Goal: Task Accomplishment & Management: Use online tool/utility

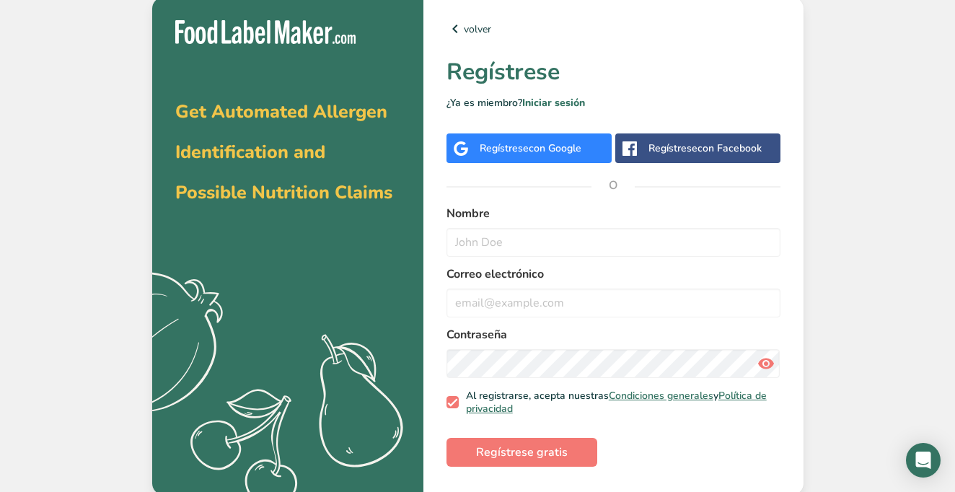
click at [474, 148] on div "Regístrese con Google" at bounding box center [529, 148] width 165 height 30
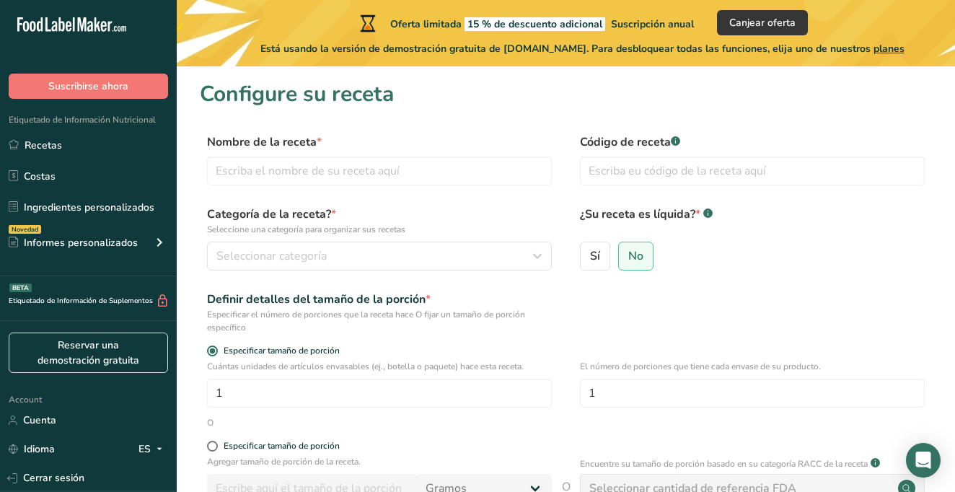
click at [430, 150] on label "Nombre de la receta *" at bounding box center [379, 141] width 345 height 17
click at [636, 256] on span "No" at bounding box center [635, 256] width 15 height 14
click at [628, 256] on input "No" at bounding box center [623, 255] width 9 height 9
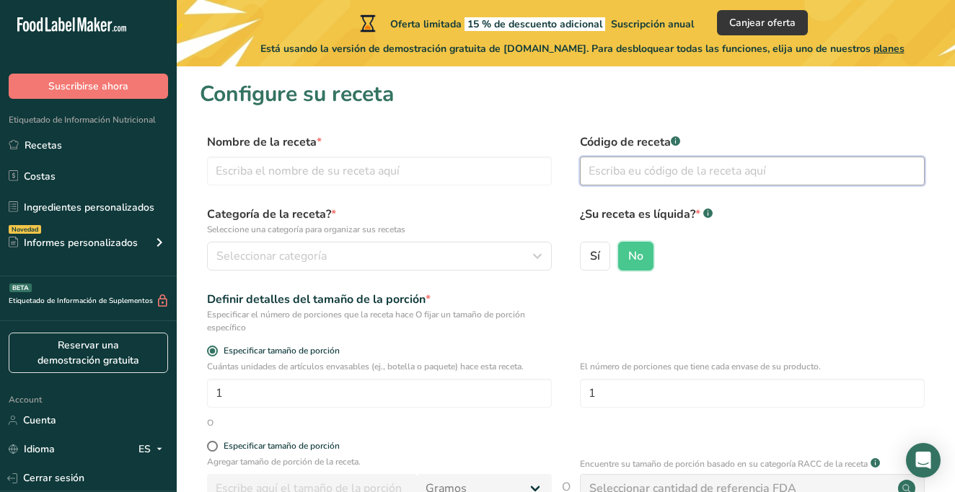
click at [600, 180] on input "text" at bounding box center [752, 171] width 345 height 29
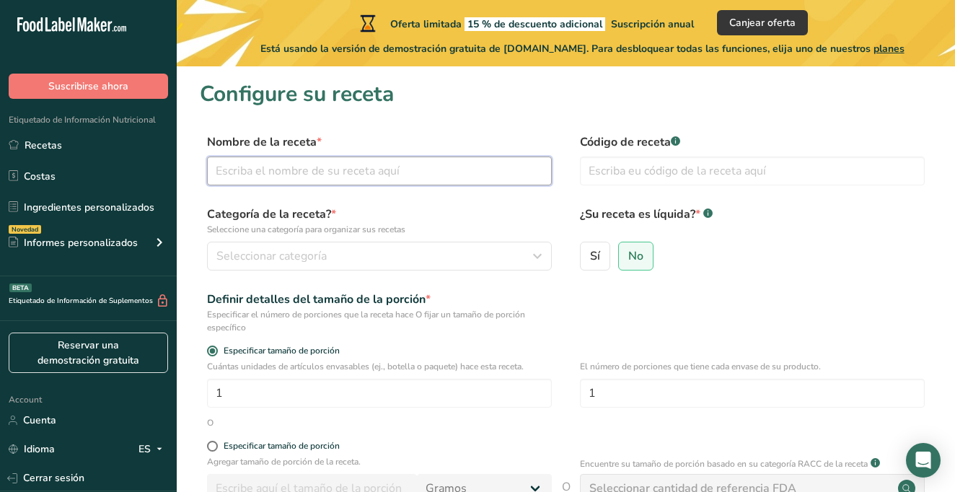
click at [429, 165] on input "text" at bounding box center [379, 171] width 345 height 29
type input "Chocolate"
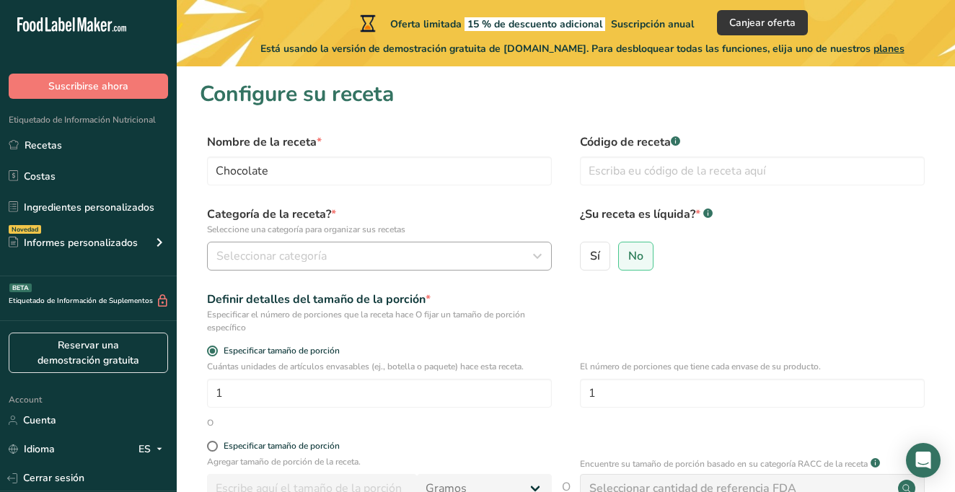
click at [518, 250] on div "Seleccionar categoría" at bounding box center [374, 255] width 317 height 17
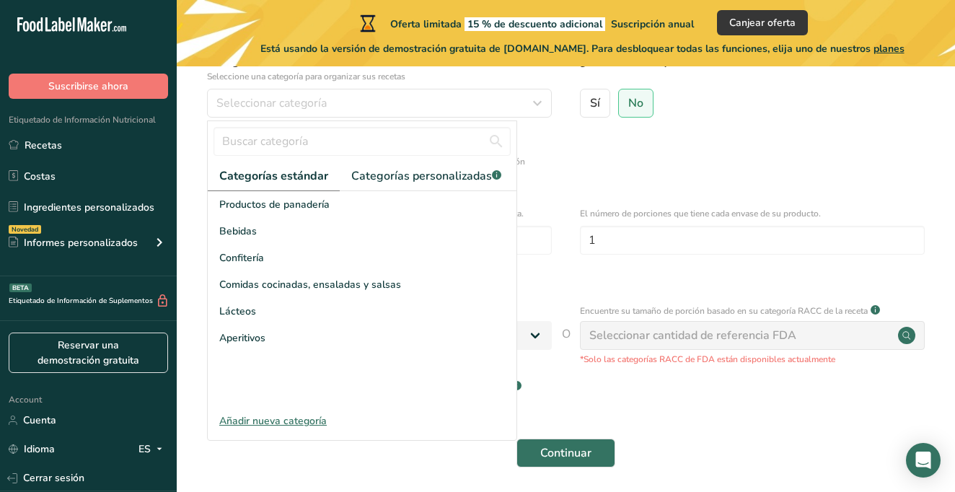
scroll to position [159, 0]
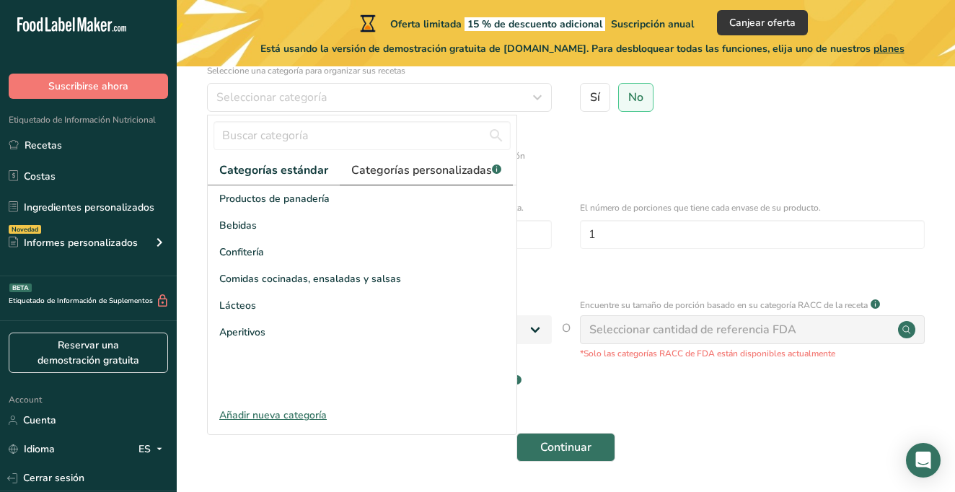
click at [369, 169] on span "Categorías personalizadas .a-a{fill:#347362;}.b-a{fill:#fff;}" at bounding box center [426, 170] width 150 height 17
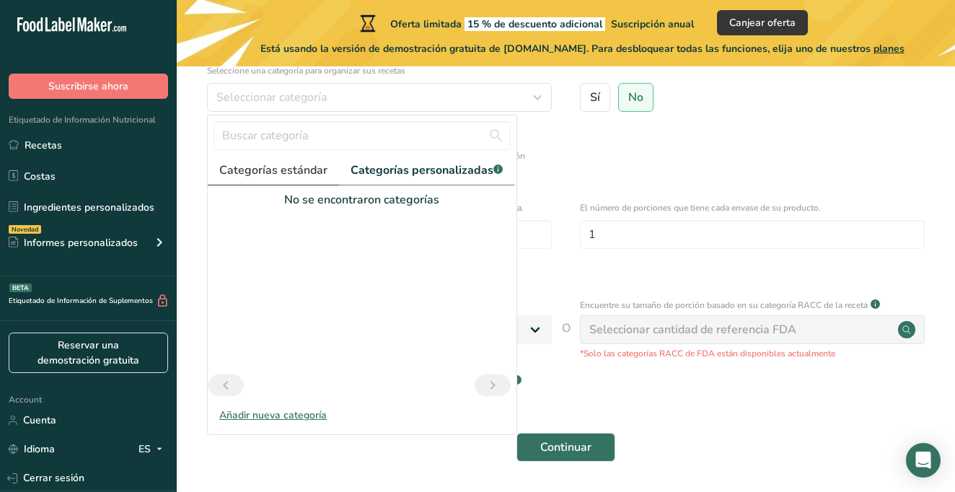
click at [298, 181] on link "Categorías estándar" at bounding box center [273, 171] width 131 height 30
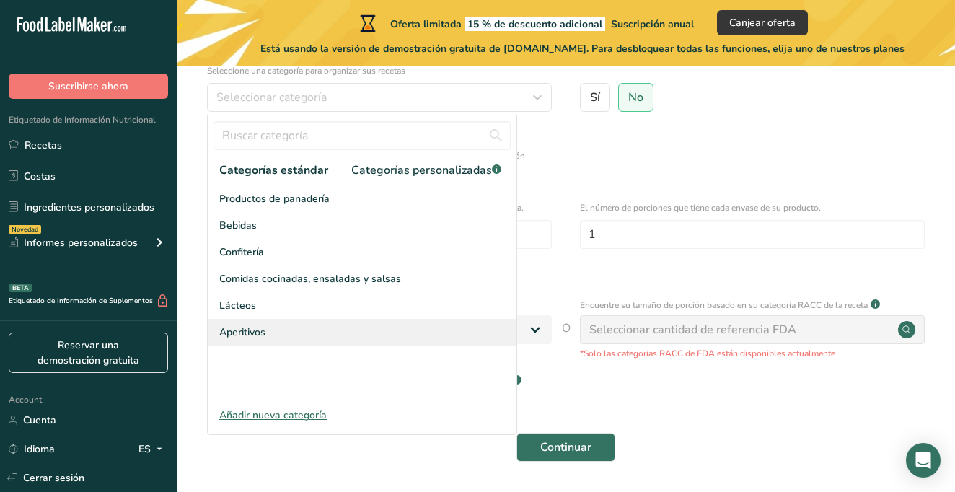
click at [343, 339] on div "Aperitivos" at bounding box center [362, 332] width 309 height 27
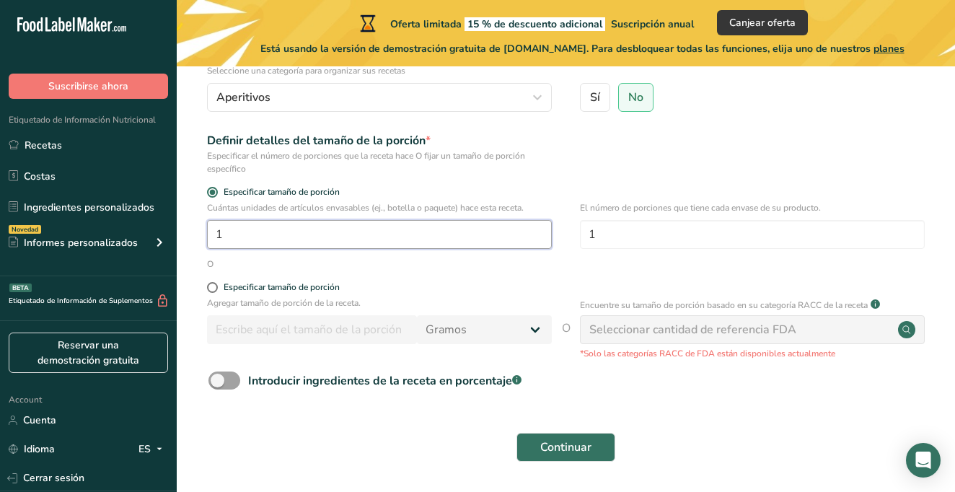
click at [260, 237] on input "1" at bounding box center [379, 234] width 345 height 29
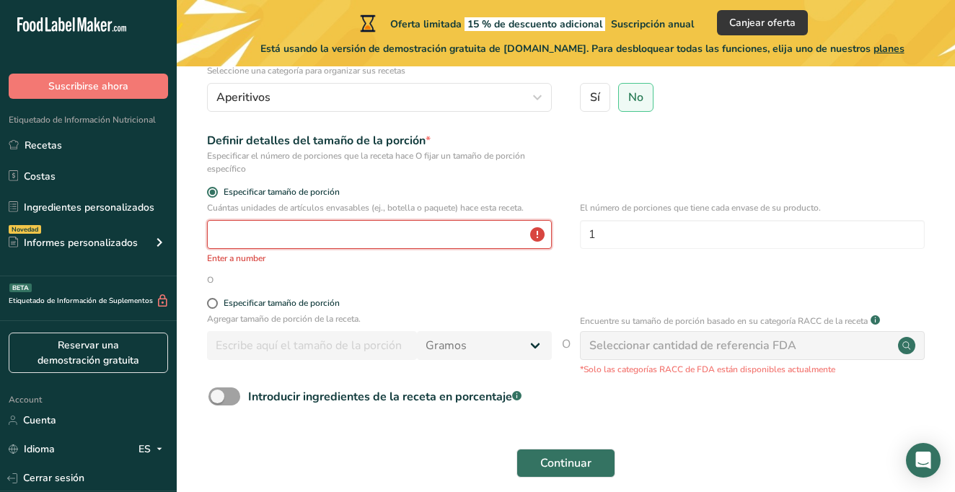
type input "1"
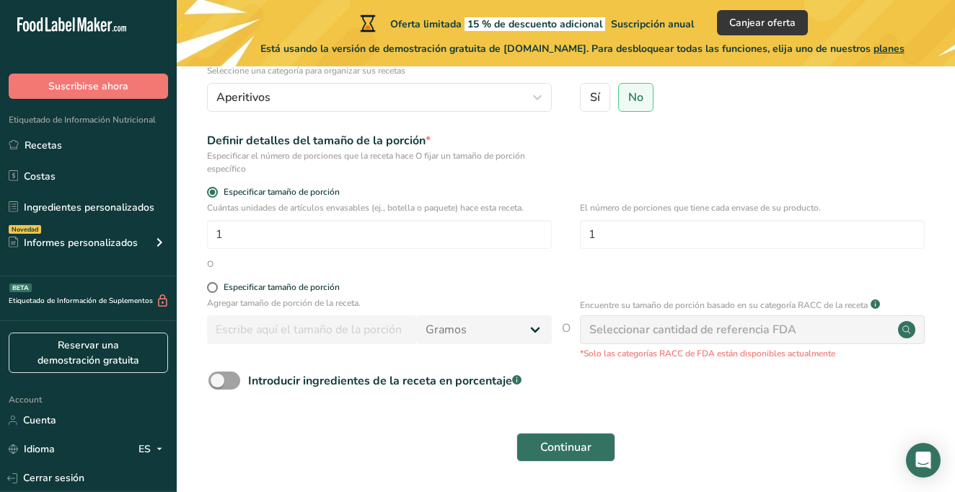
click at [619, 341] on div "Seleccionar cantidad de referencia FDA" at bounding box center [752, 329] width 345 height 29
click at [589, 450] on span "Continuar" at bounding box center [565, 447] width 51 height 17
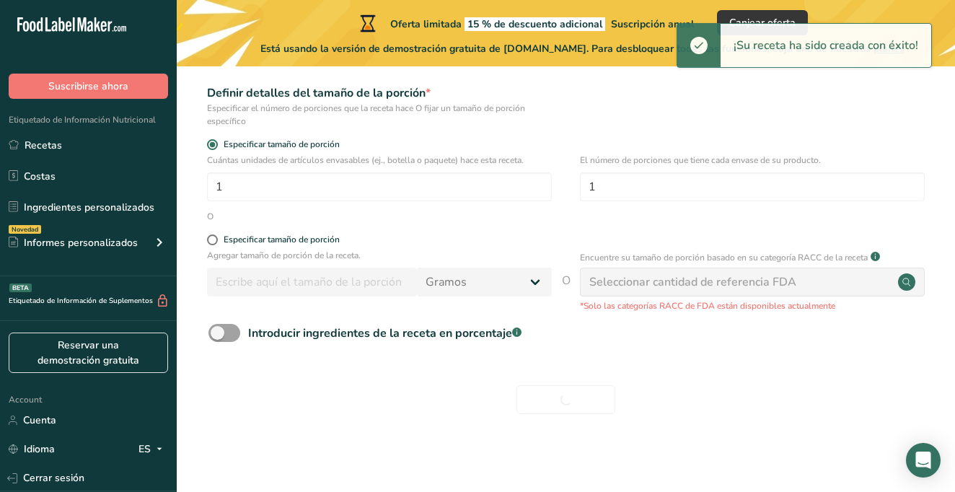
scroll to position [206, 0]
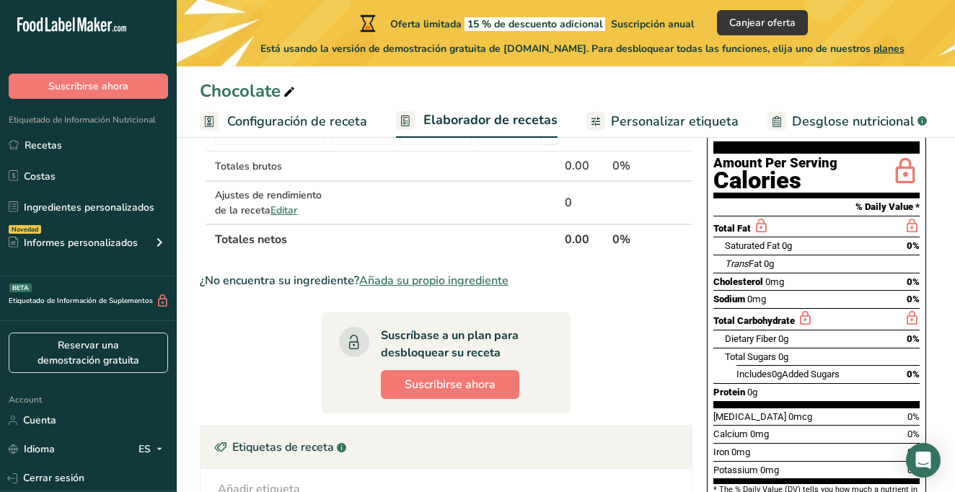
scroll to position [123, 0]
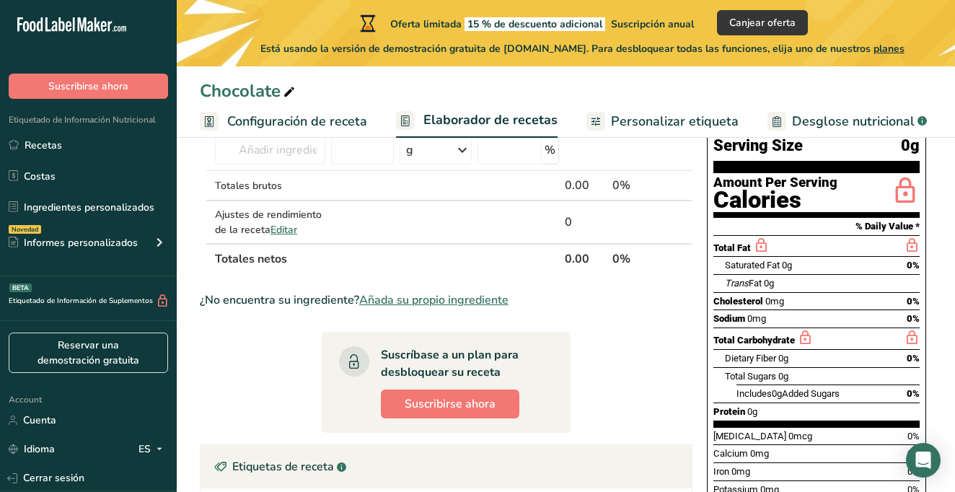
click at [639, 126] on span "Personalizar etiqueta" at bounding box center [675, 121] width 128 height 19
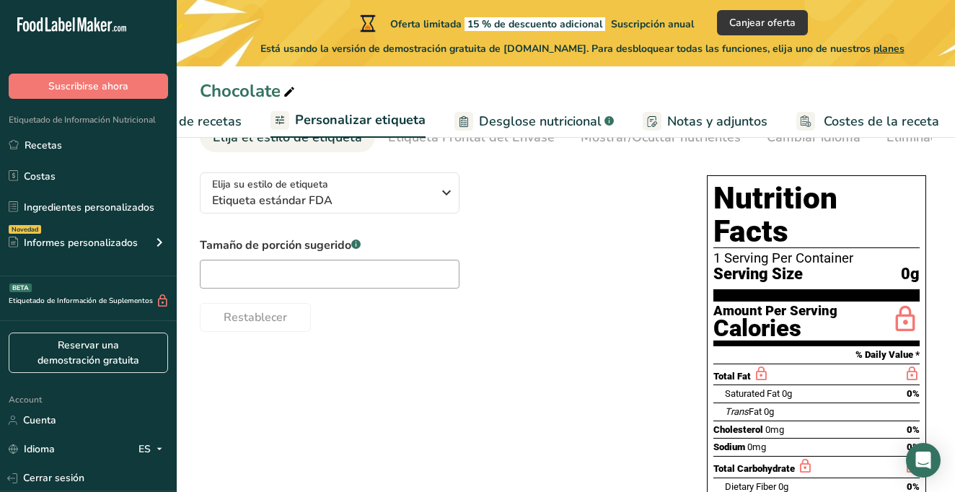
scroll to position [68, 0]
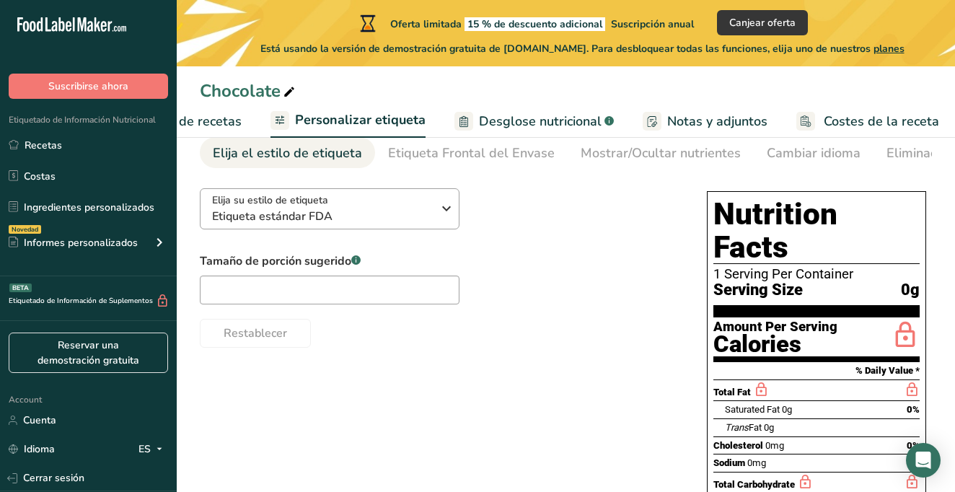
click at [393, 204] on div "Elija su estilo de etiqueta Etiqueta estándar FDA" at bounding box center [322, 209] width 220 height 32
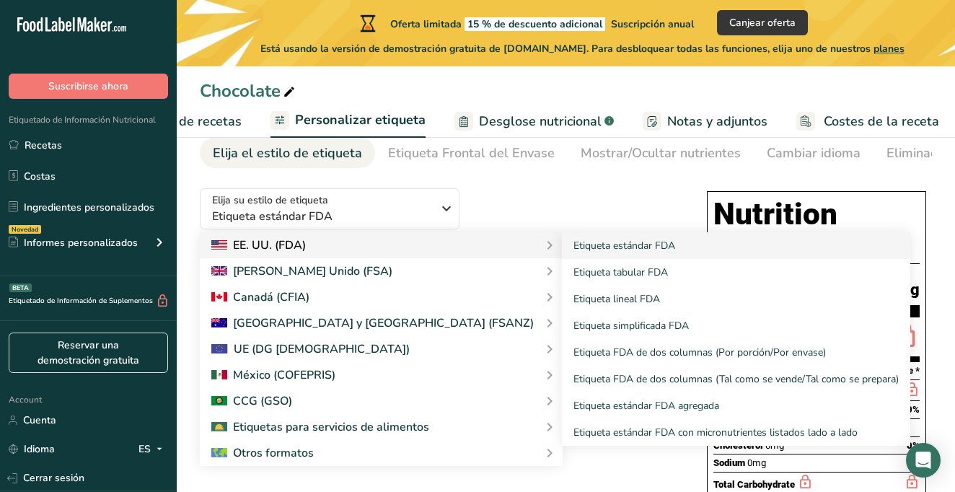
click at [350, 244] on div "EE. UU. (FDA)" at bounding box center [381, 245] width 340 height 17
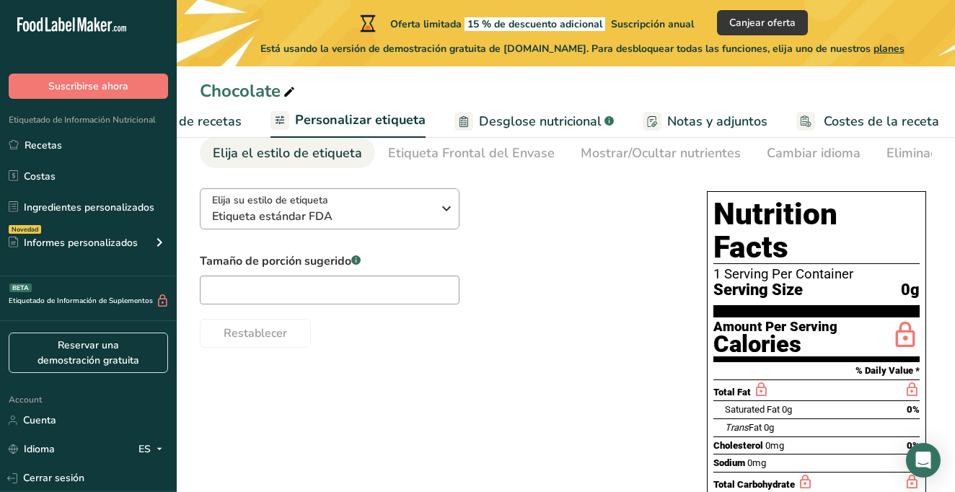
click at [351, 213] on span "Etiqueta estándar FDA" at bounding box center [322, 216] width 220 height 17
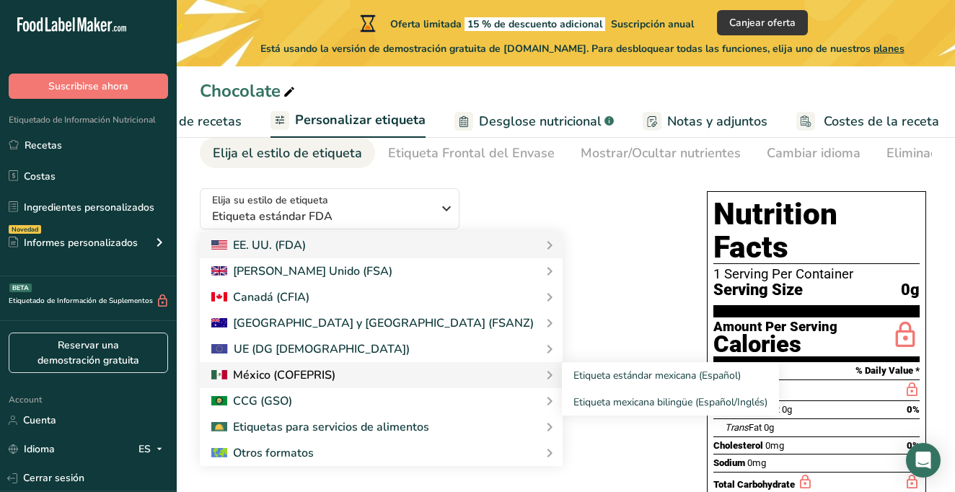
click at [333, 383] on div at bounding box center [273, 375] width 124 height 17
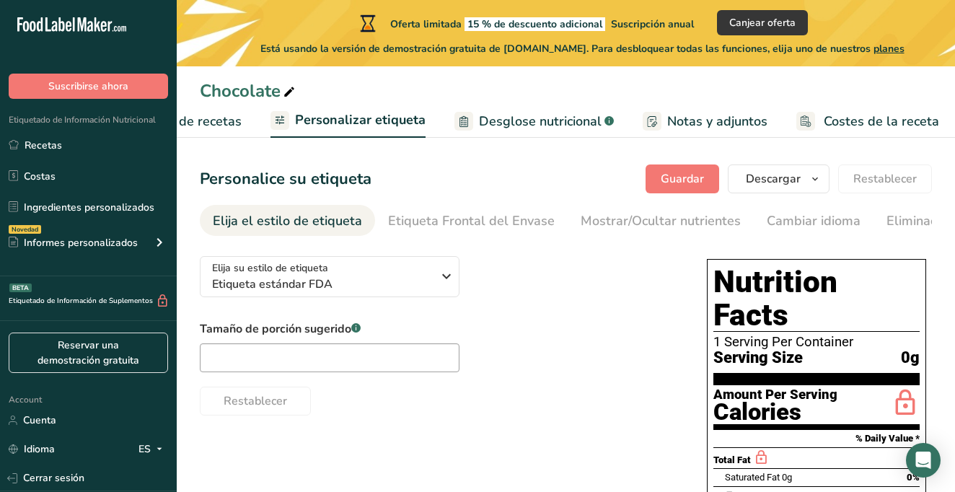
scroll to position [0, 0]
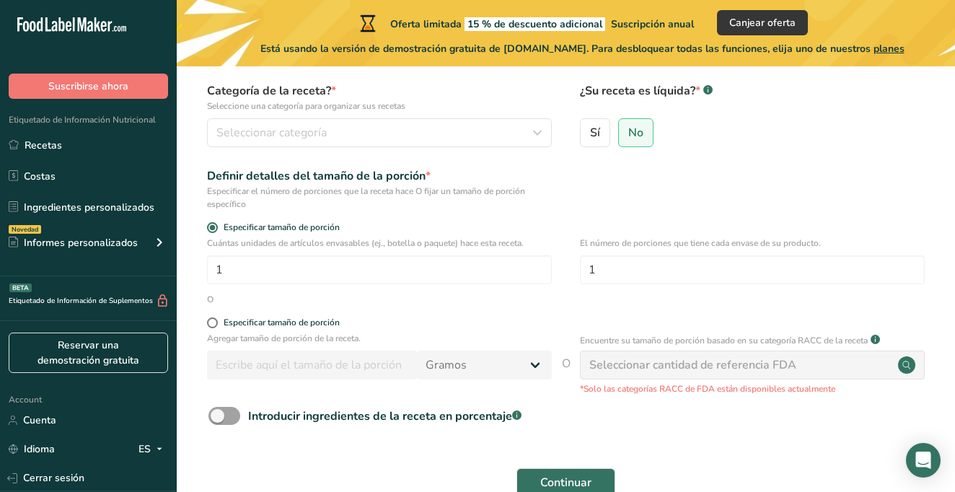
scroll to position [206, 0]
